Goal: Information Seeking & Learning: Learn about a topic

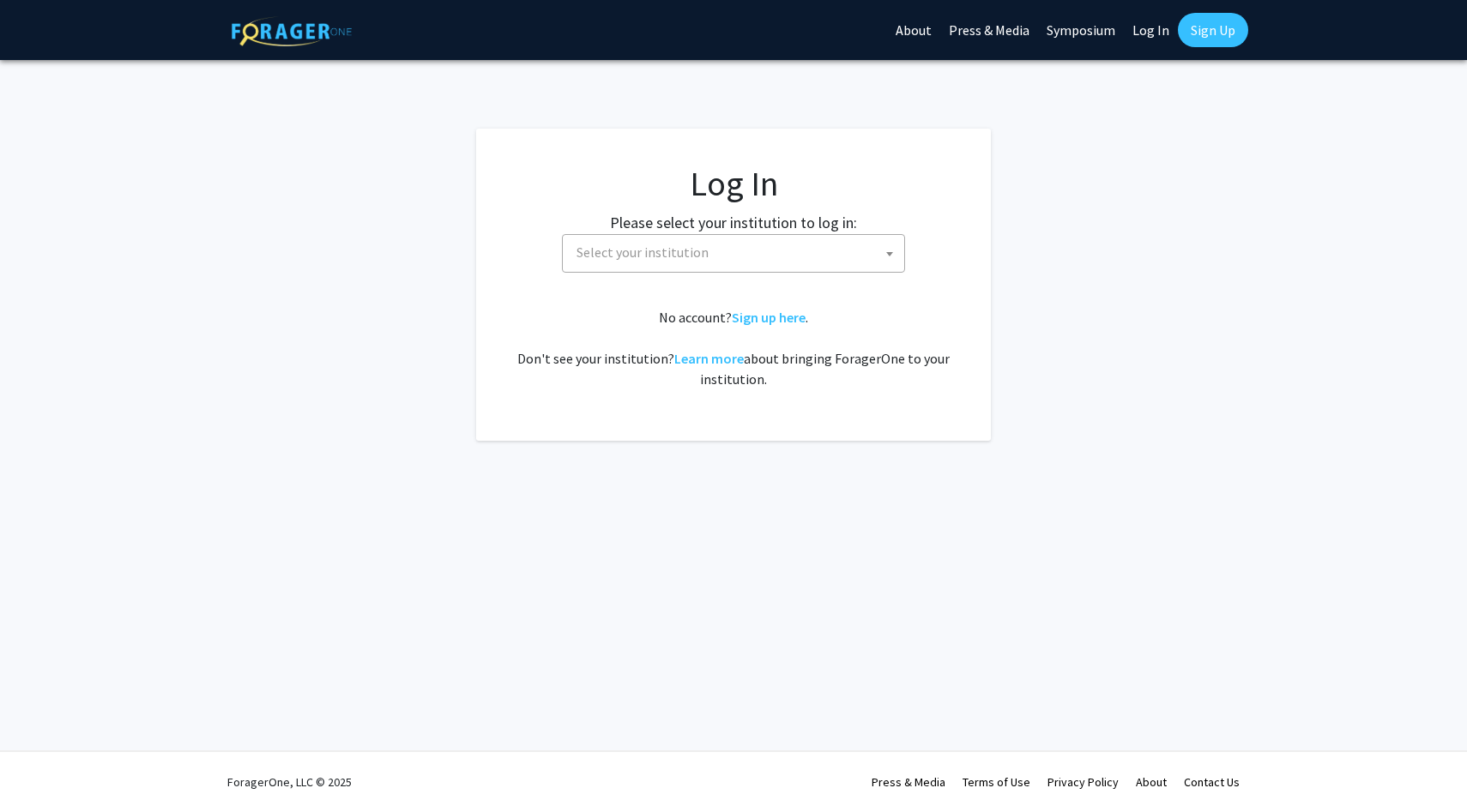
select select
click at [601, 246] on span "Select your institution" at bounding box center [642, 251] width 132 height 17
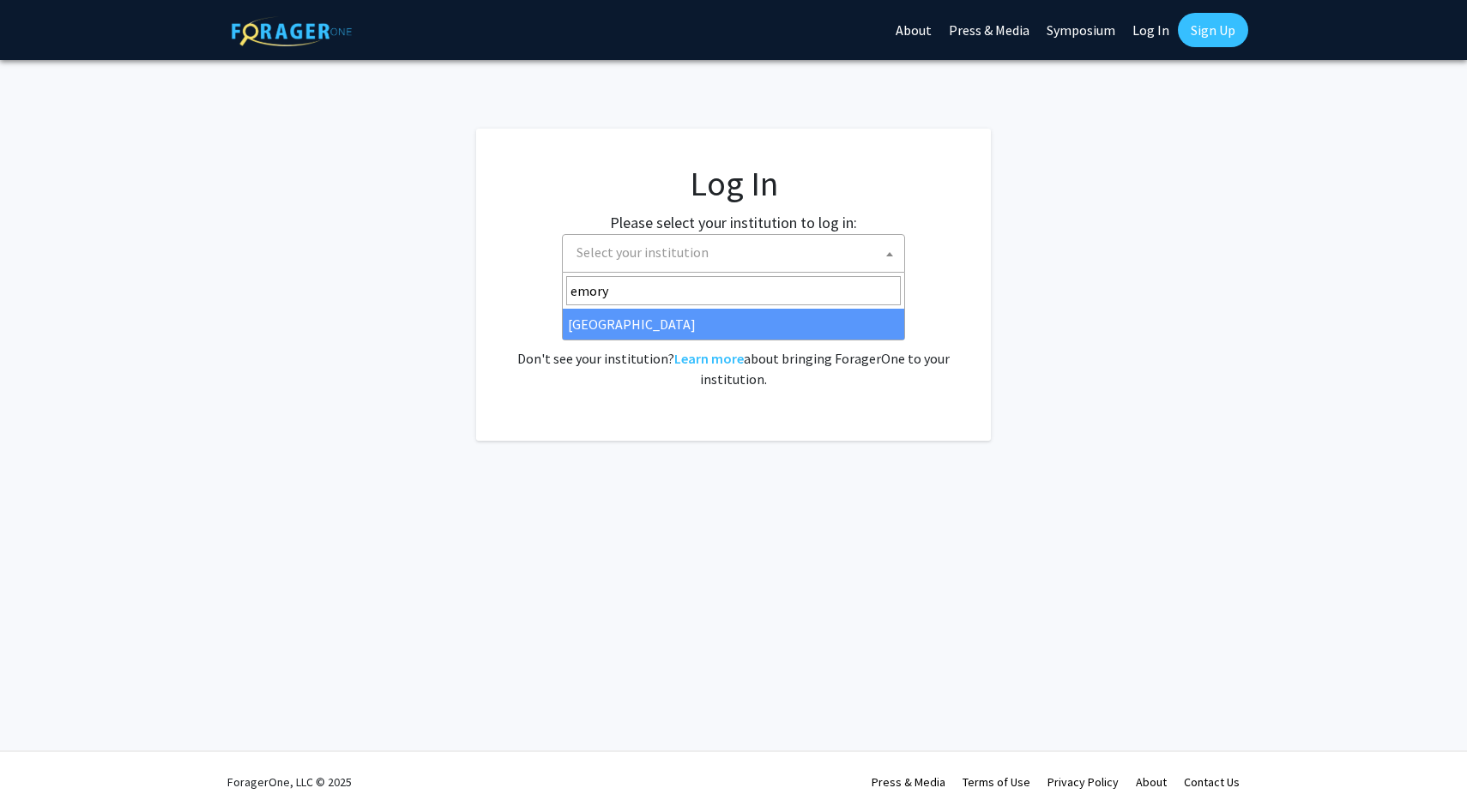
type input "emory"
select select "12"
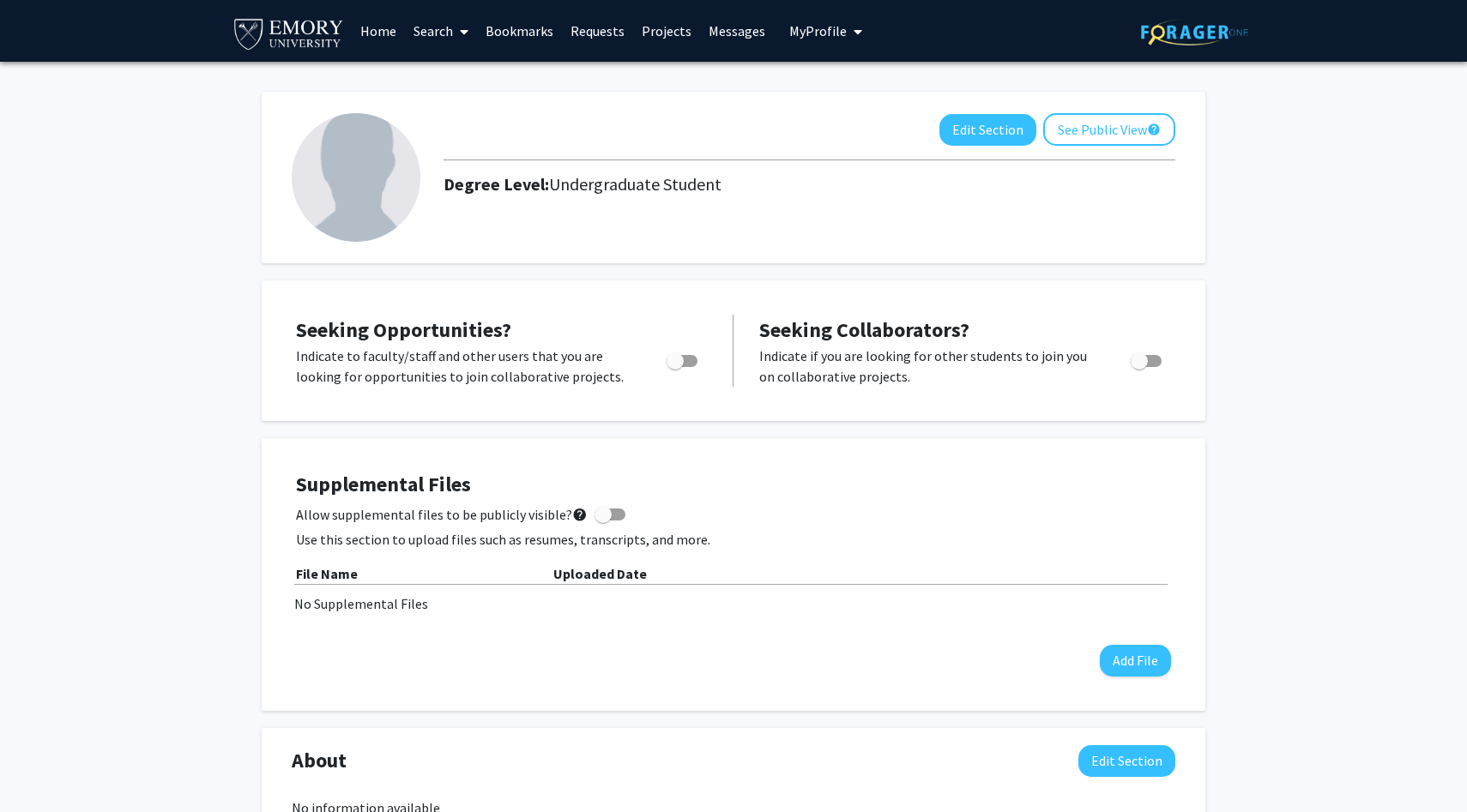
click at [431, 25] on link "Search" at bounding box center [441, 31] width 72 height 60
click at [463, 79] on span "Faculty/Staff" at bounding box center [468, 78] width 126 height 34
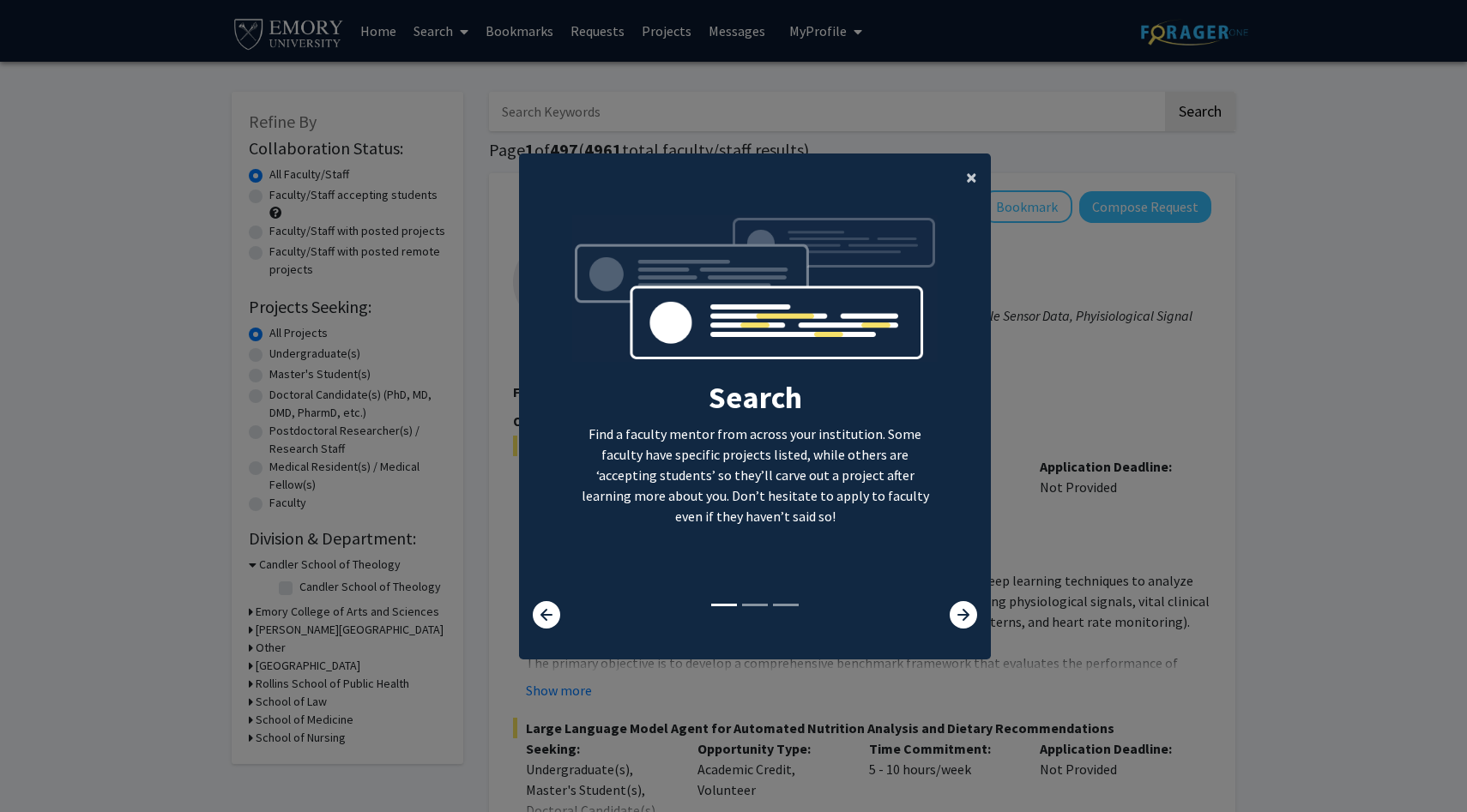
click at [962, 178] on button "×" at bounding box center [971, 177] width 39 height 48
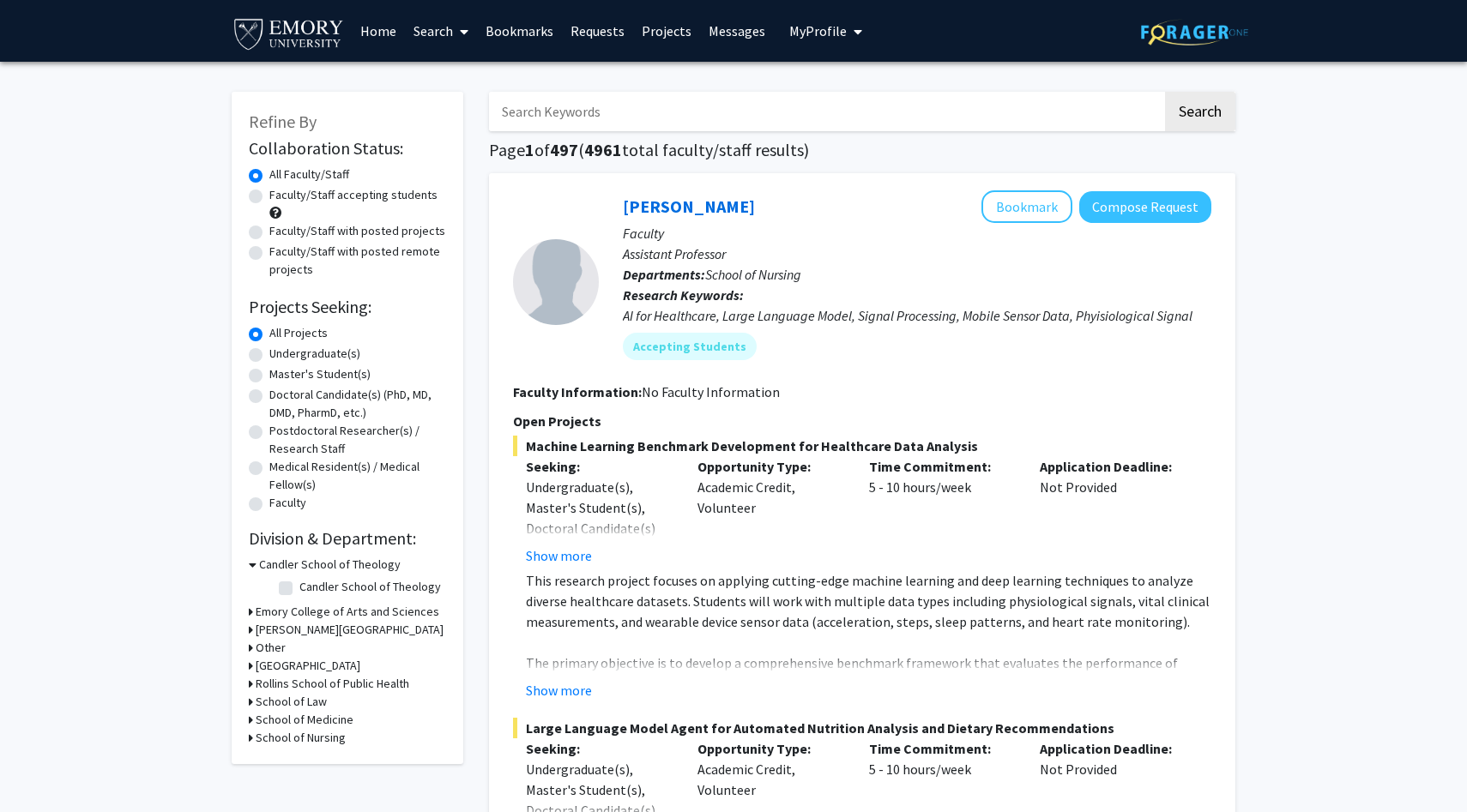
click at [270, 197] on label "Faculty/Staff accepting students" at bounding box center [353, 195] width 168 height 18
click at [270, 197] on input "Faculty/Staff accepting students" at bounding box center [275, 191] width 11 height 11
radio input "true"
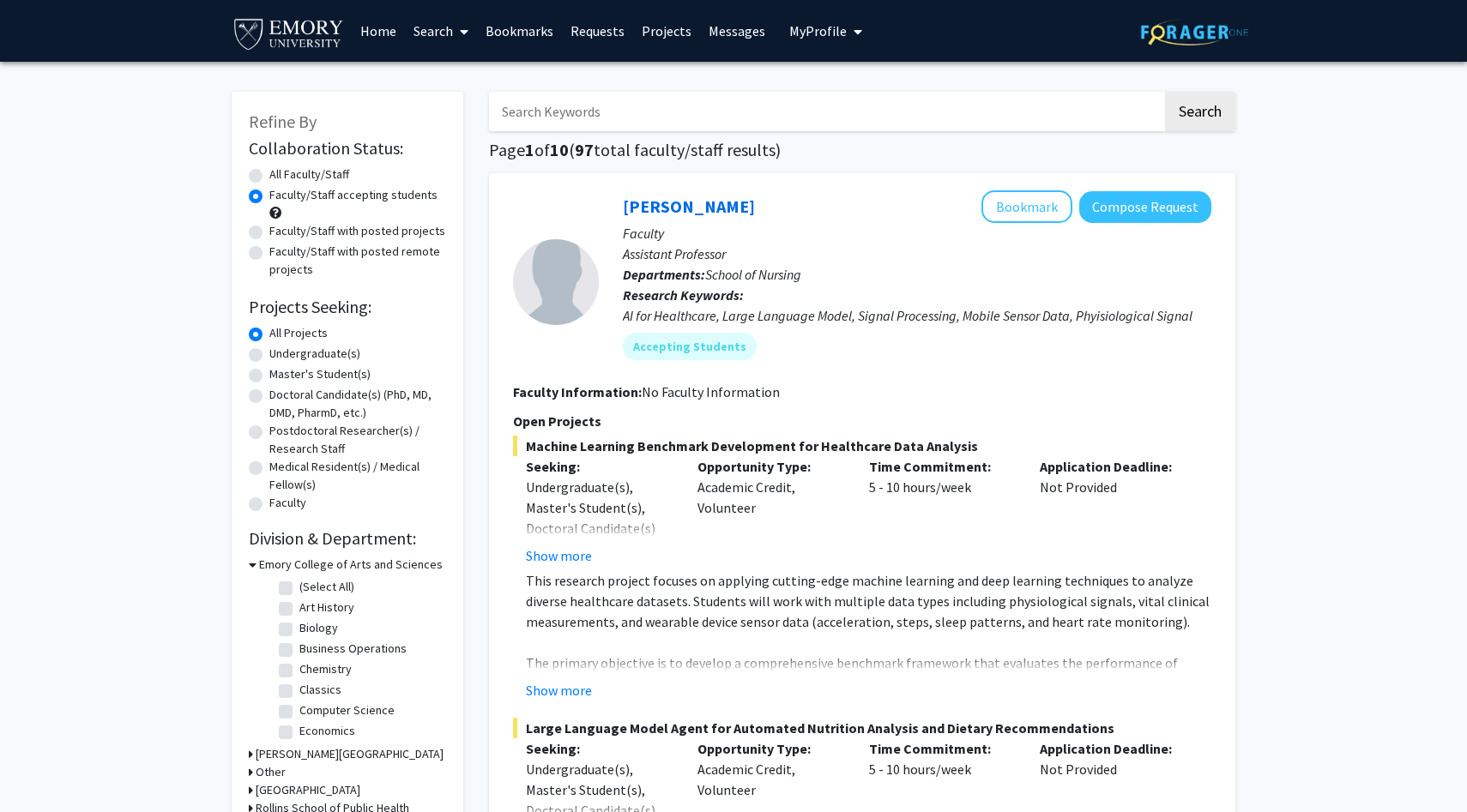
click at [270, 358] on label "Undergraduate(s)" at bounding box center [315, 353] width 91 height 18
click at [270, 356] on input "Undergraduate(s)" at bounding box center [275, 350] width 11 height 11
radio input "true"
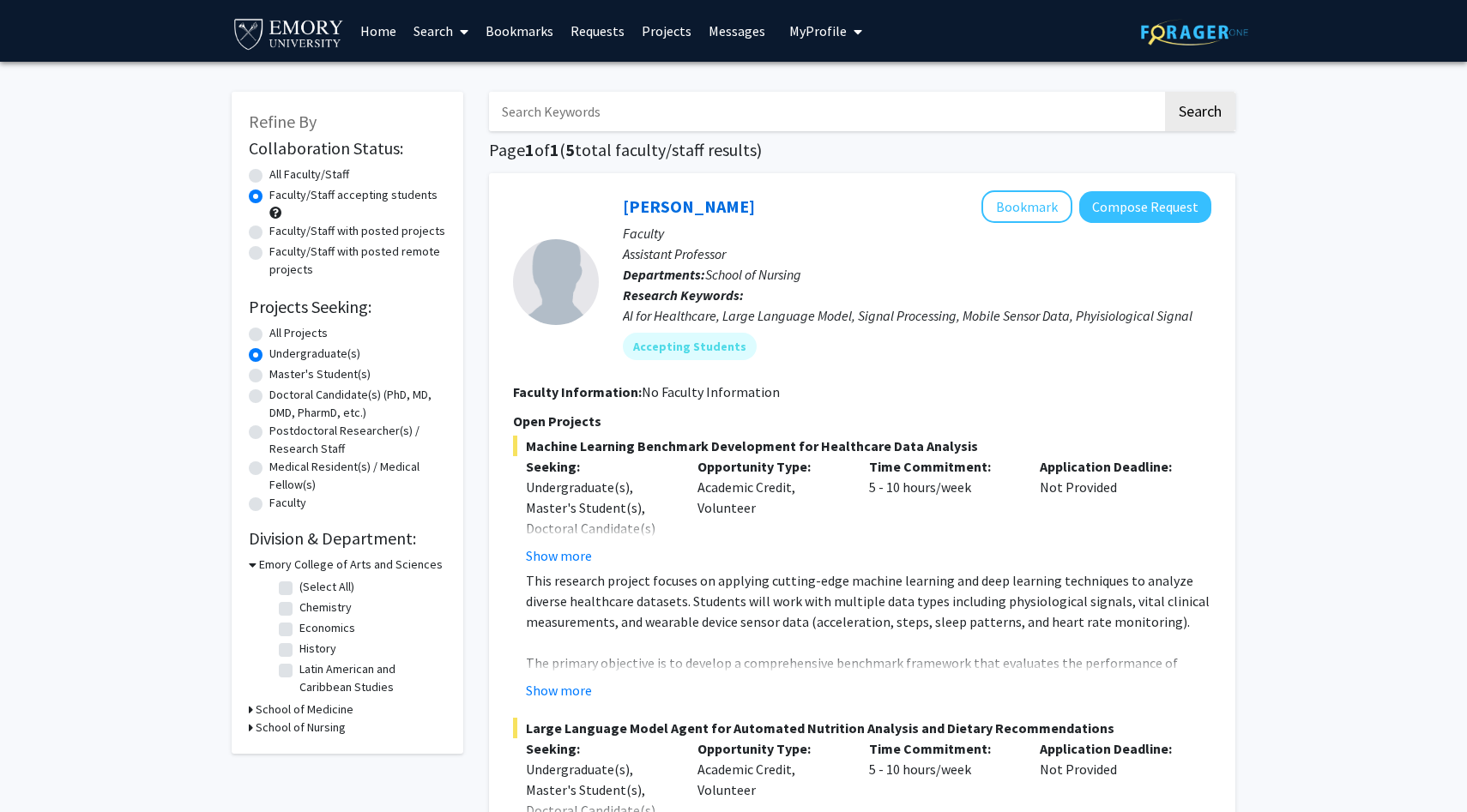
click at [270, 231] on label "Faculty/Staff with posted projects" at bounding box center [357, 231] width 176 height 18
click at [270, 231] on input "Faculty/Staff with posted projects" at bounding box center [275, 227] width 11 height 11
radio input "true"
